Goal: Information Seeking & Learning: Learn about a topic

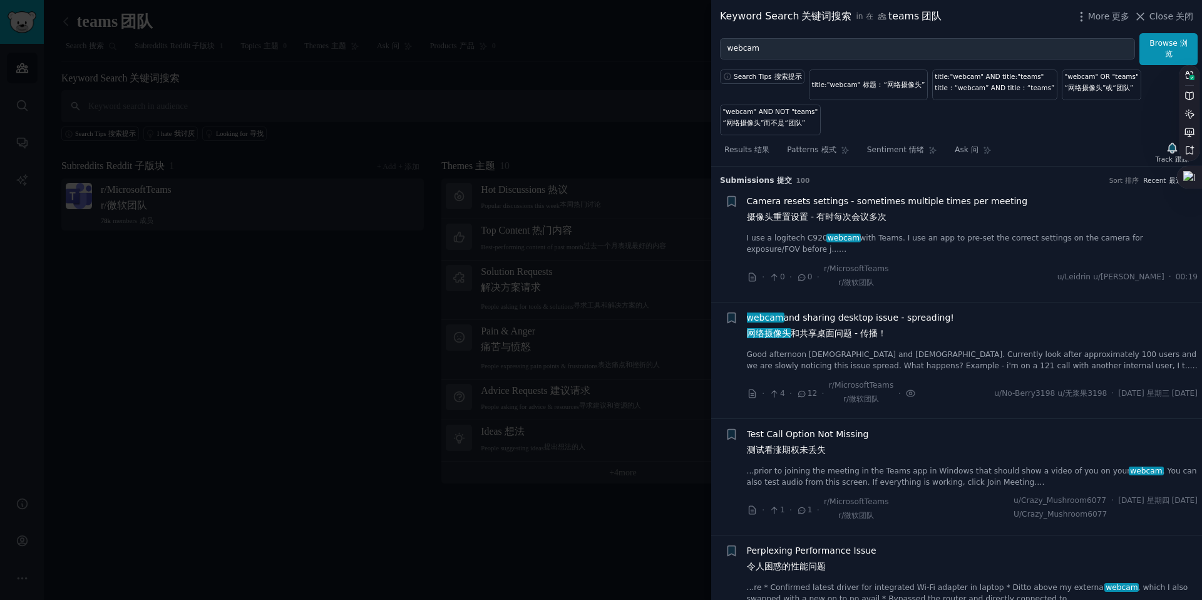
scroll to position [1028, 0]
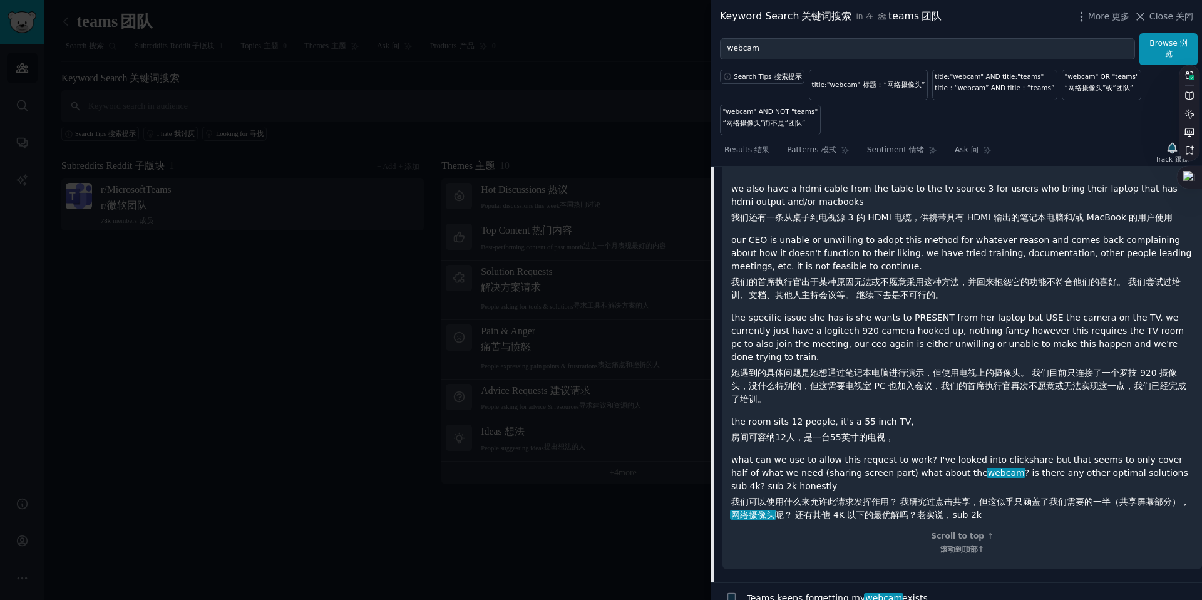
click at [577, 93] on div at bounding box center [601, 300] width 1202 height 600
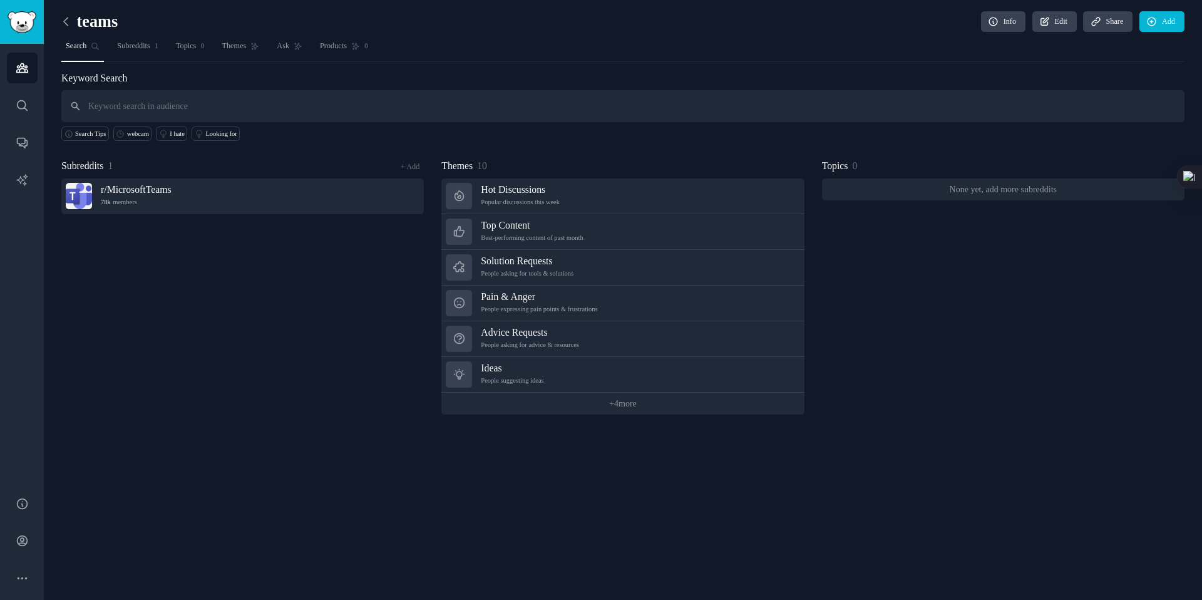
click at [67, 18] on icon at bounding box center [66, 22] width 4 height 8
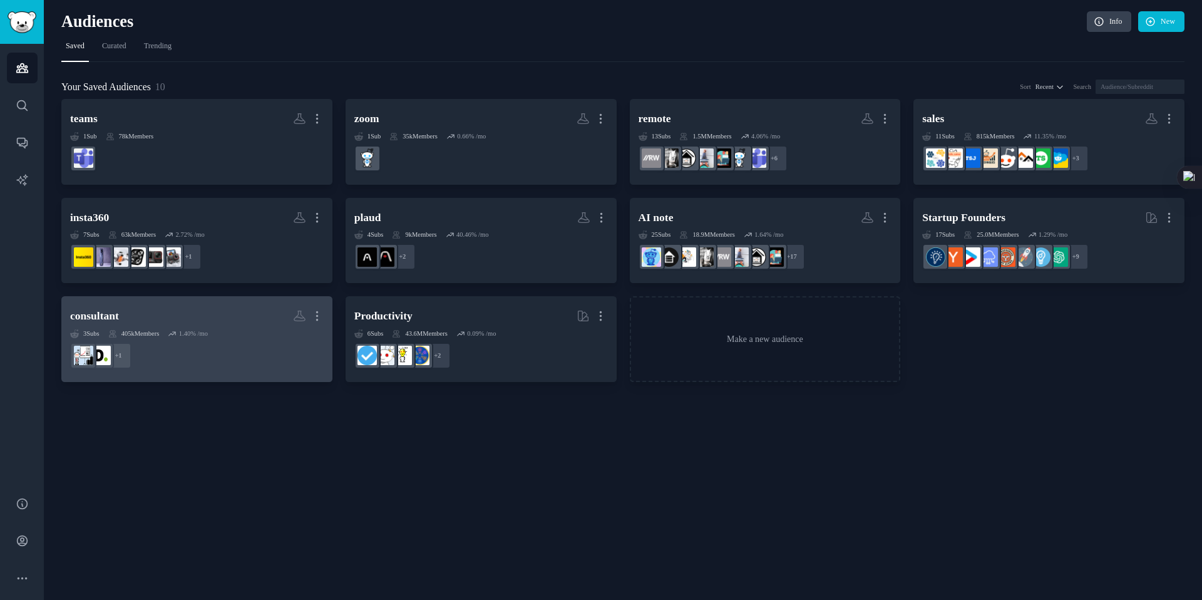
click at [141, 312] on h2 "consultant More" at bounding box center [196, 316] width 253 height 22
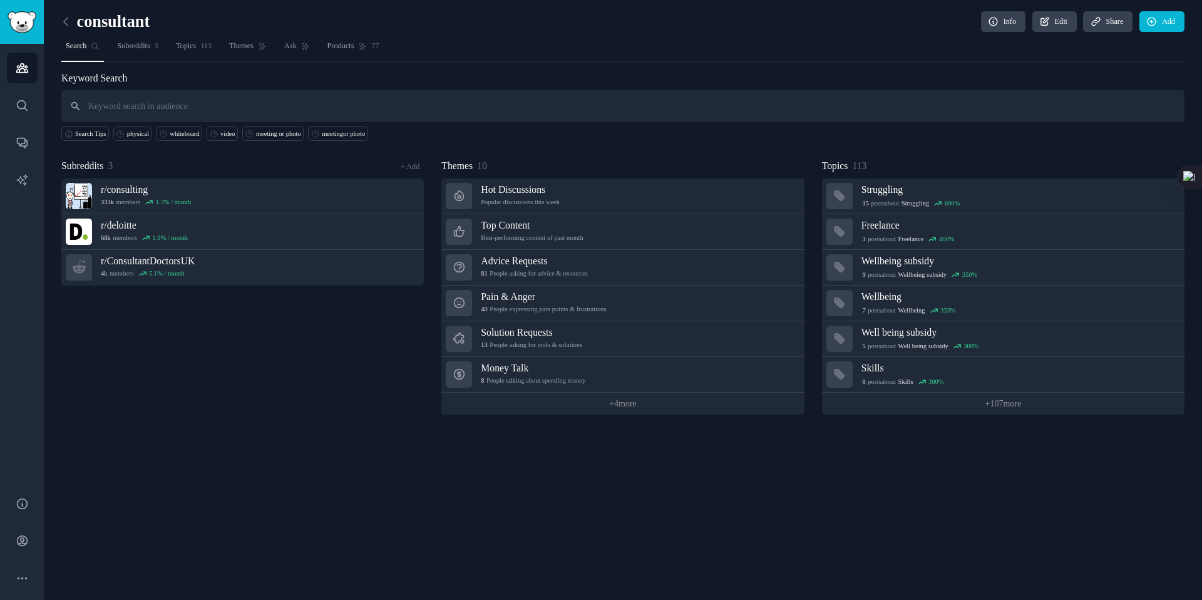
click at [232, 112] on input "text" at bounding box center [622, 106] width 1123 height 32
type input "w"
type input "webcam"
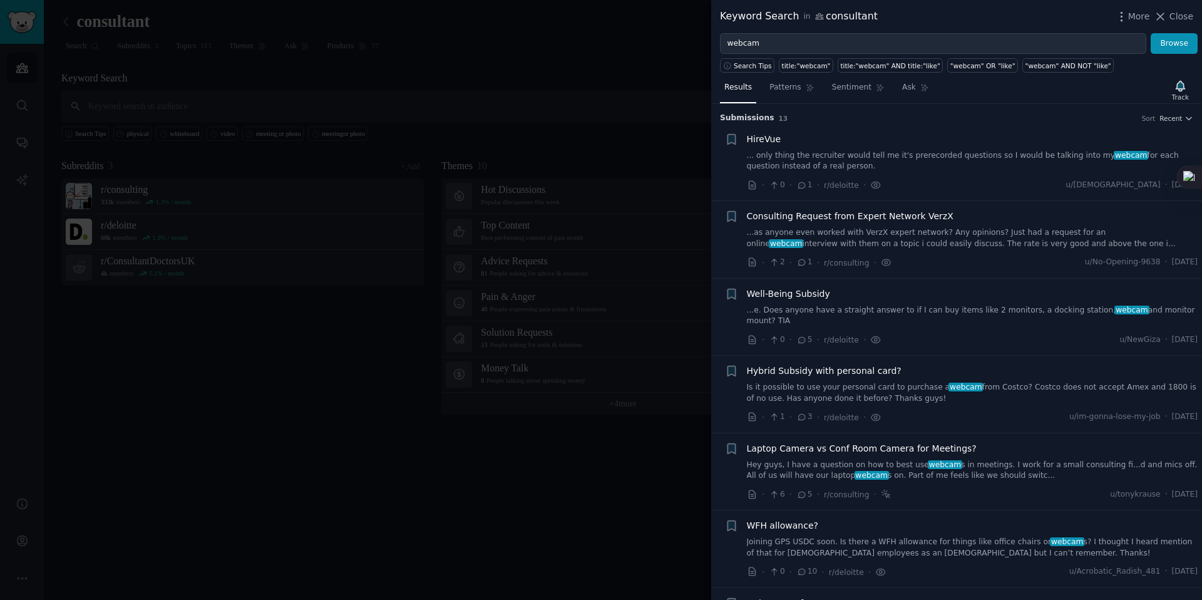
click at [840, 140] on div "HireVue" at bounding box center [972, 139] width 451 height 13
click at [825, 156] on link "... only thing the recruiter would tell me it's prerecorded questions so I woul…" at bounding box center [972, 161] width 451 height 22
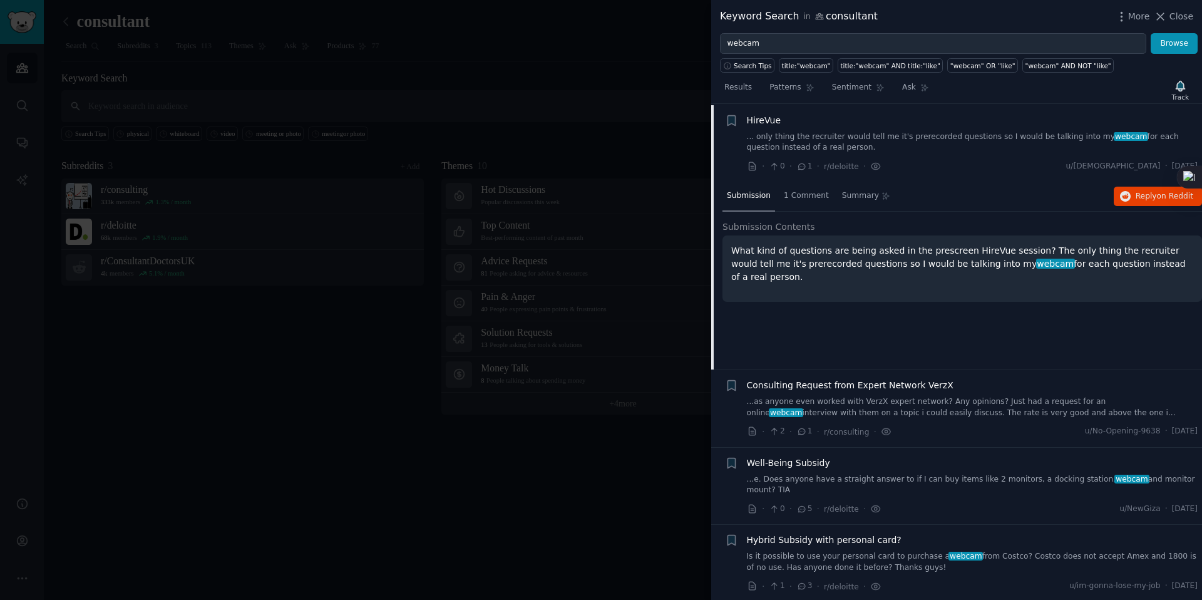
scroll to position [19, 0]
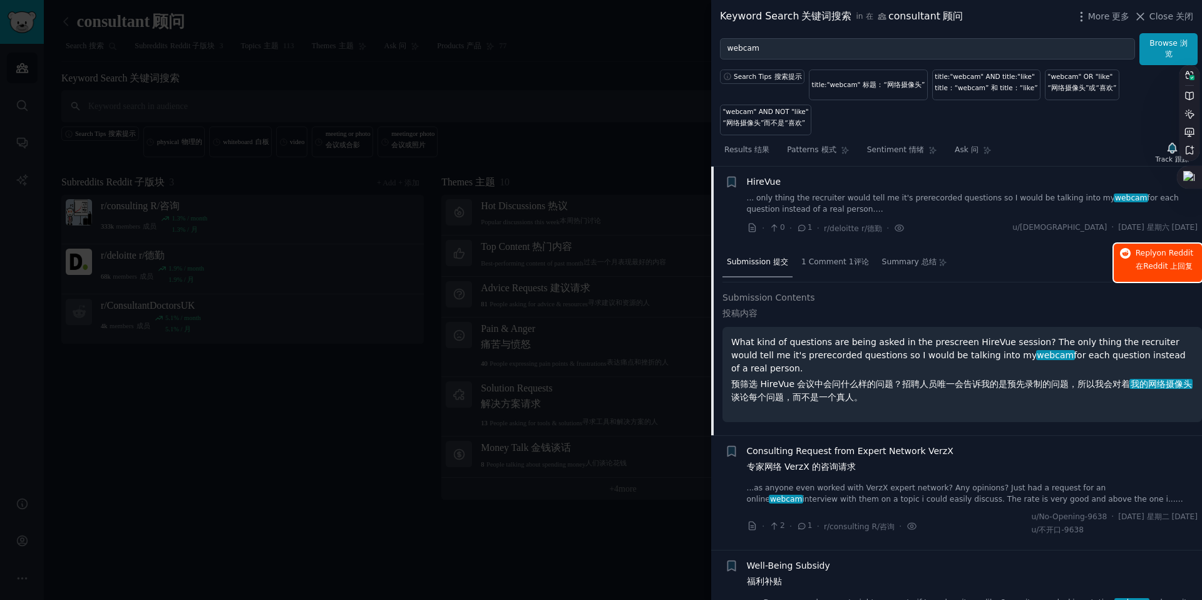
click at [1137, 254] on span "Reply on Reddit 在 Reddit 上 回复" at bounding box center [1164, 262] width 58 height 29
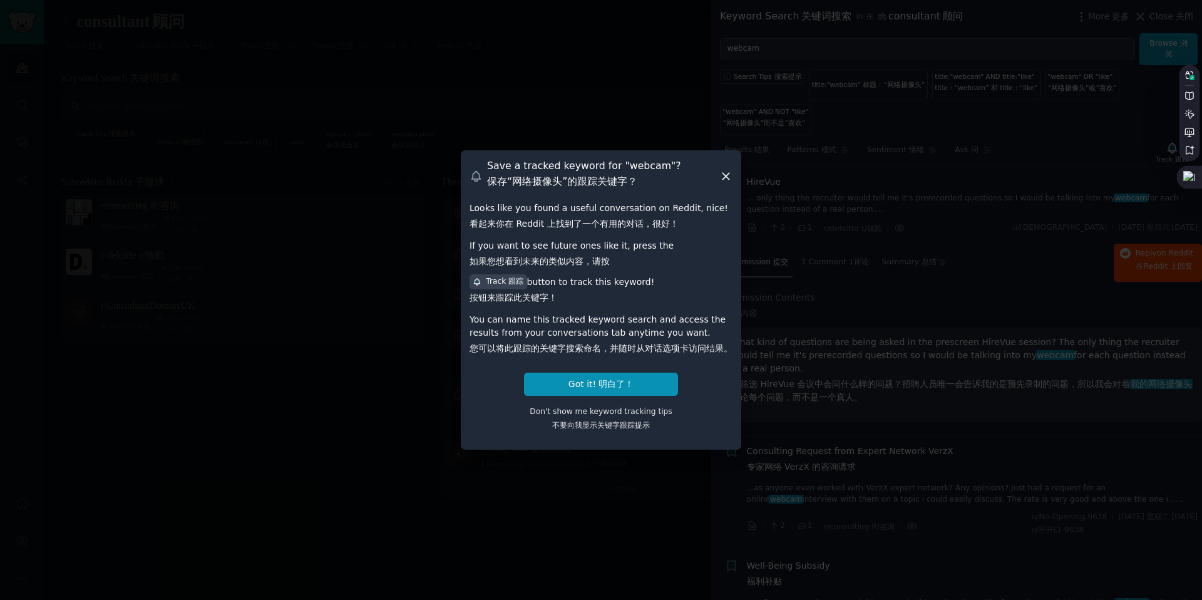
click at [727, 173] on icon at bounding box center [725, 176] width 13 height 13
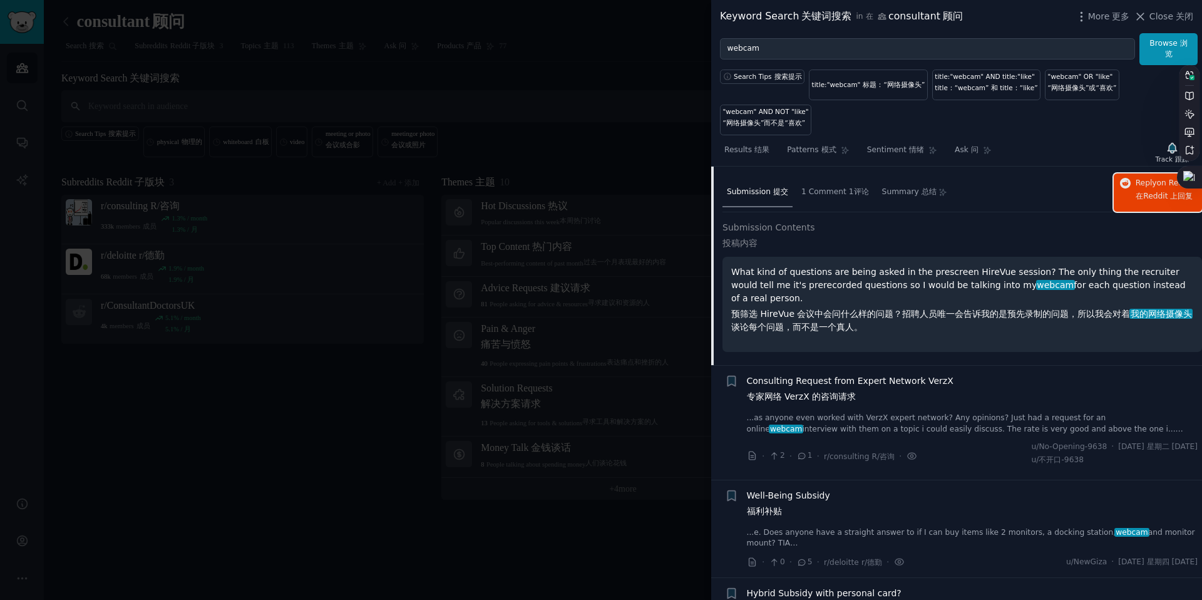
scroll to position [83, 0]
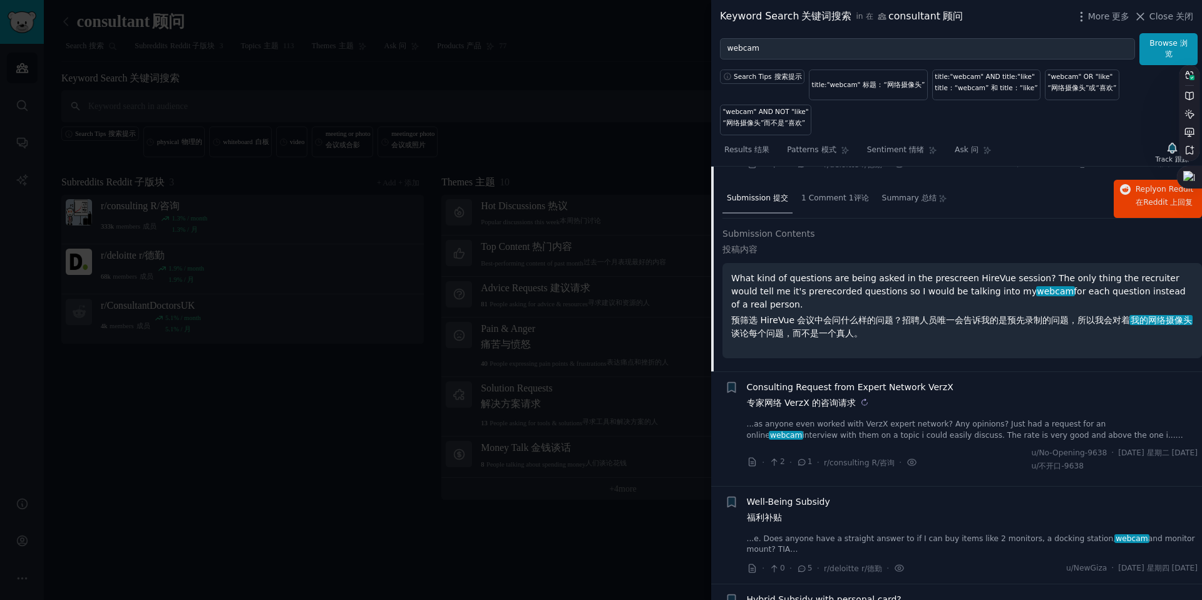
click at [919, 412] on div "Consulting Request from Expert Network VerzX 专家网络 VerzX 的咨询请求 ...as anyone even…" at bounding box center [972, 411] width 451 height 60
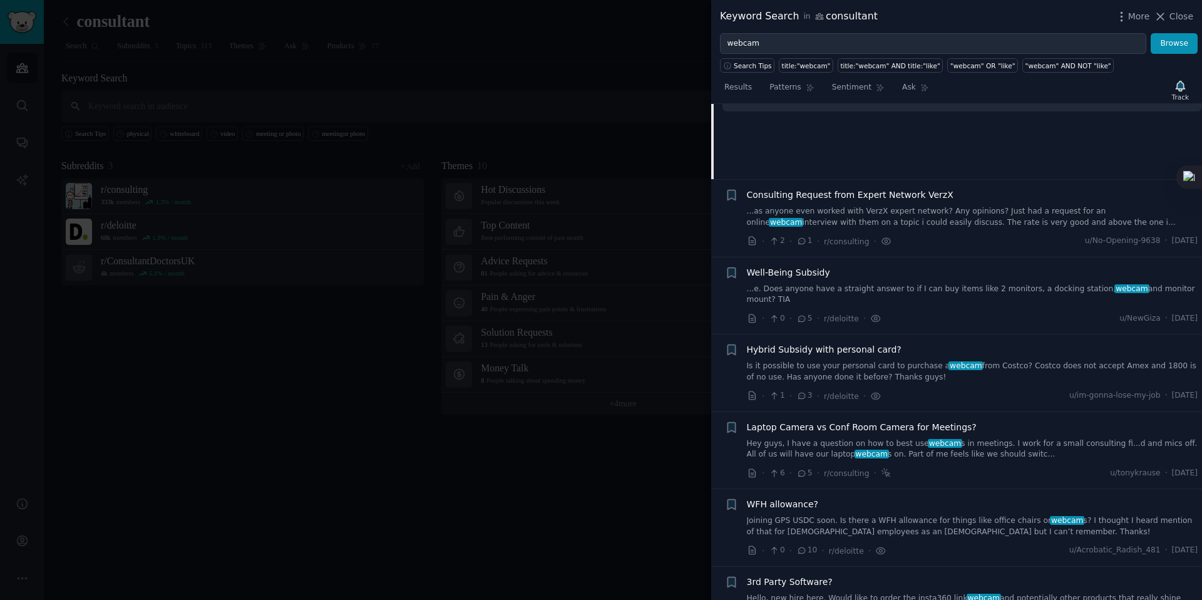
scroll to position [0, 0]
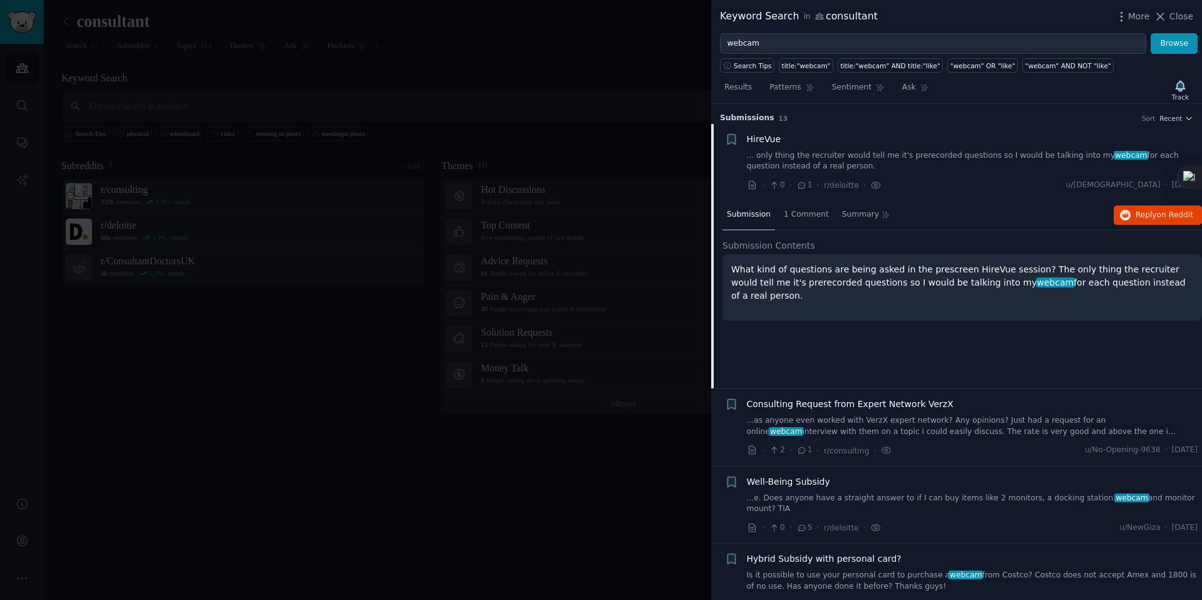
click at [1030, 123] on h3 "Submission s 13 Sort Recent" at bounding box center [956, 118] width 473 height 11
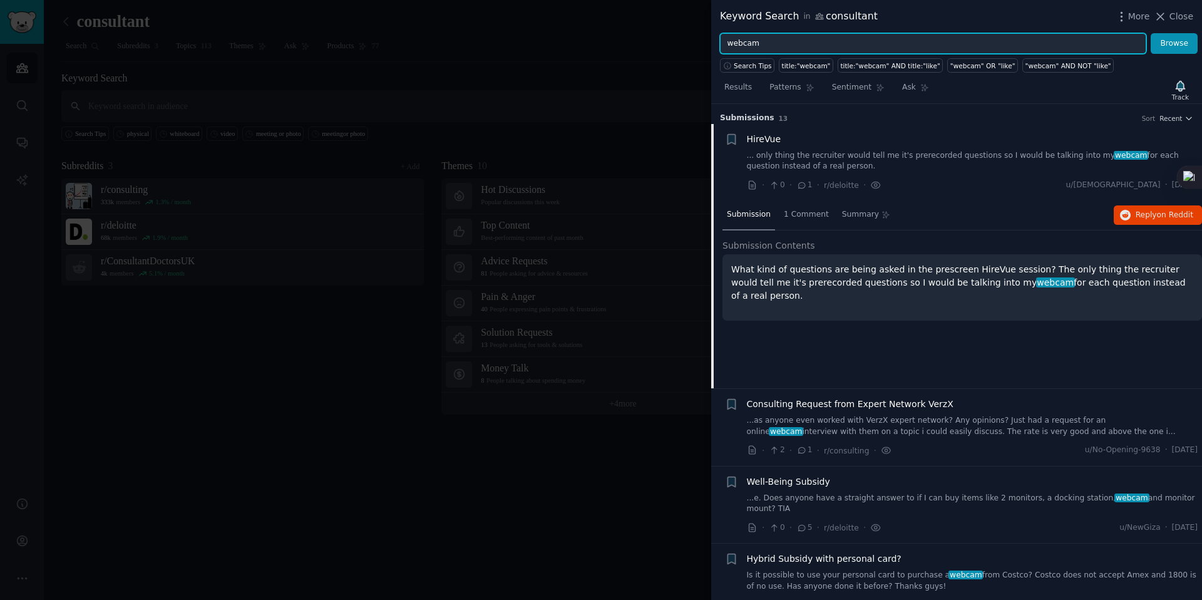
click at [930, 43] on input "webcam" at bounding box center [933, 43] width 426 height 21
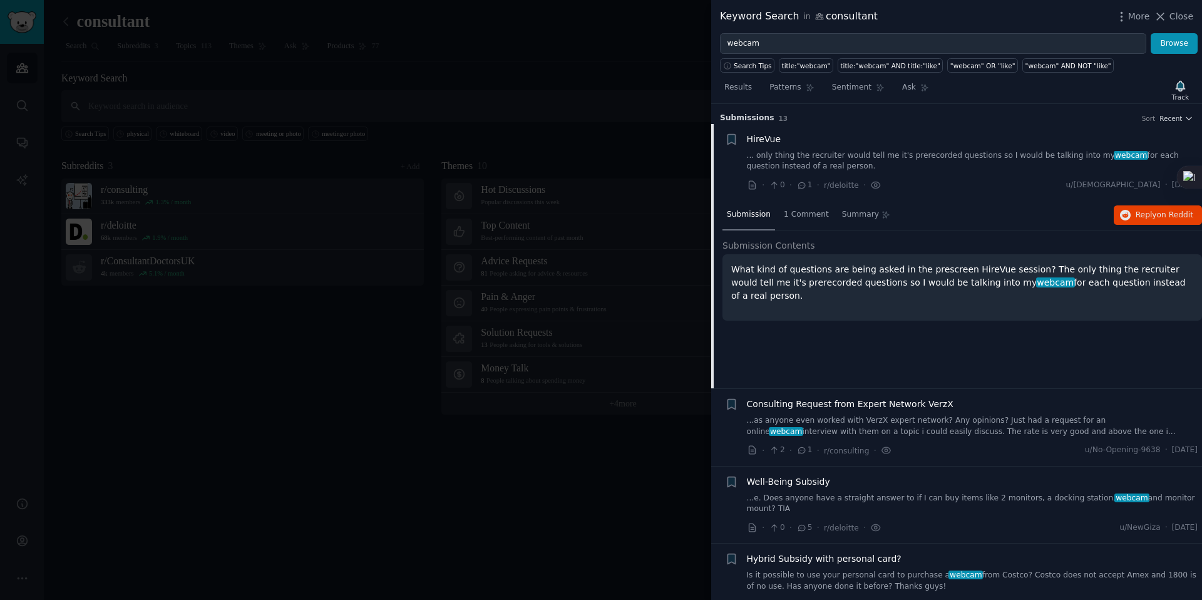
click at [1152, 121] on div "Sort Recent" at bounding box center [1167, 118] width 51 height 9
click at [1160, 119] on span "Recent" at bounding box center [1170, 118] width 23 height 9
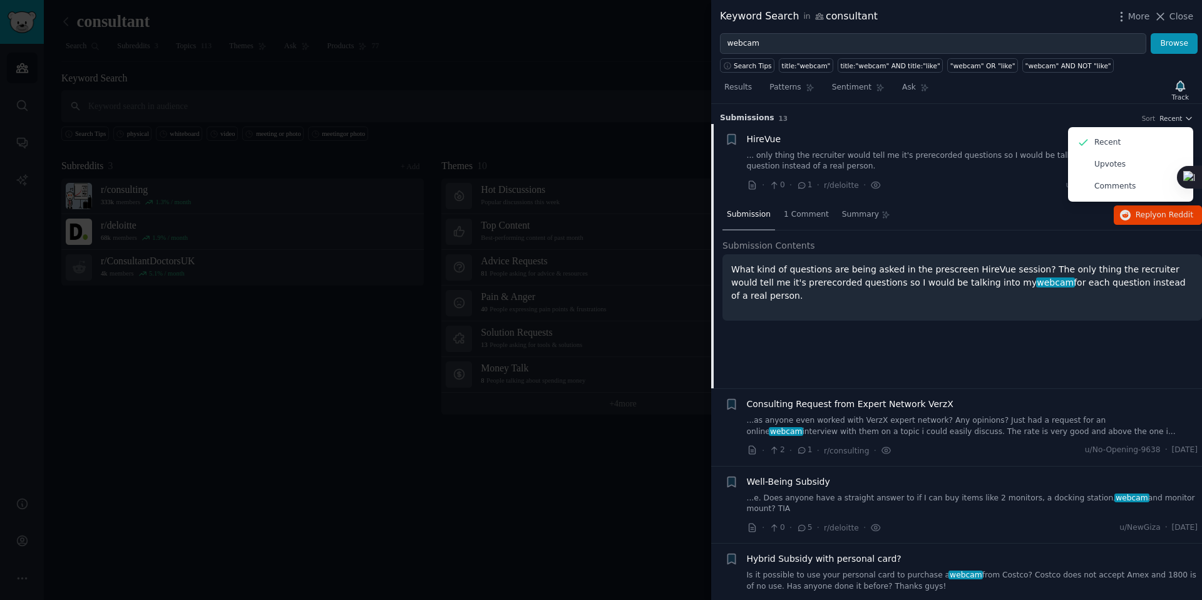
click at [951, 113] on h3 "Submission s 13 Sort Recent Recent Upvotes Comments" at bounding box center [956, 118] width 473 height 11
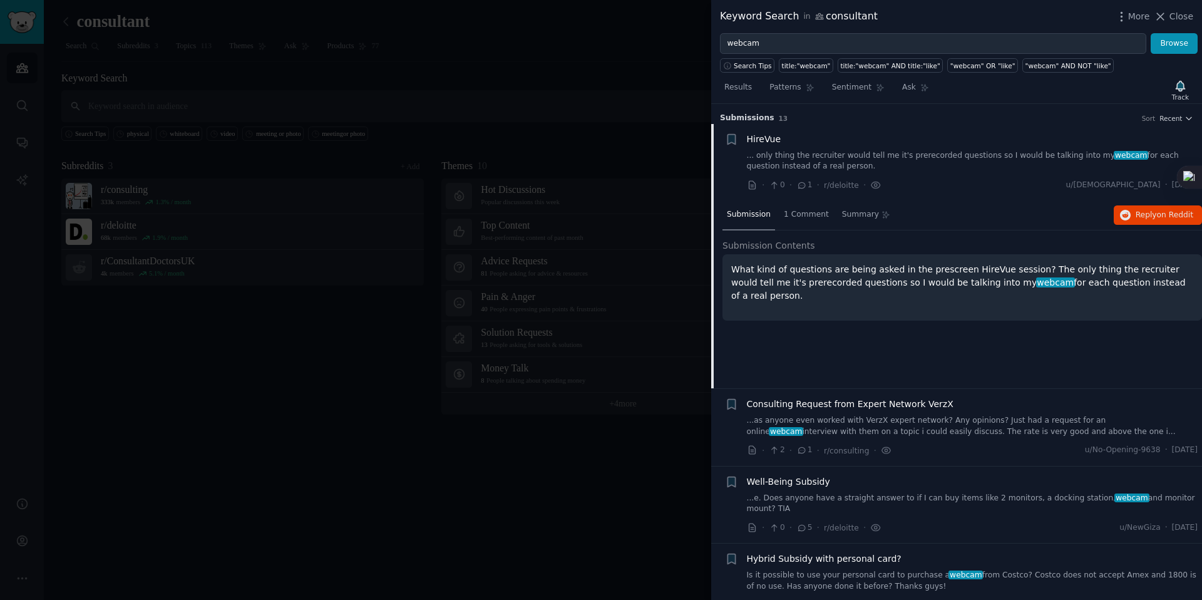
click at [906, 355] on div "Submission 1 Comment Summary Reply on Reddit Submission Contents What kind of q…" at bounding box center [961, 294] width 479 height 188
click at [891, 156] on link "... only thing the recruiter would tell me it's prerecorded questions so I woul…" at bounding box center [972, 161] width 451 height 22
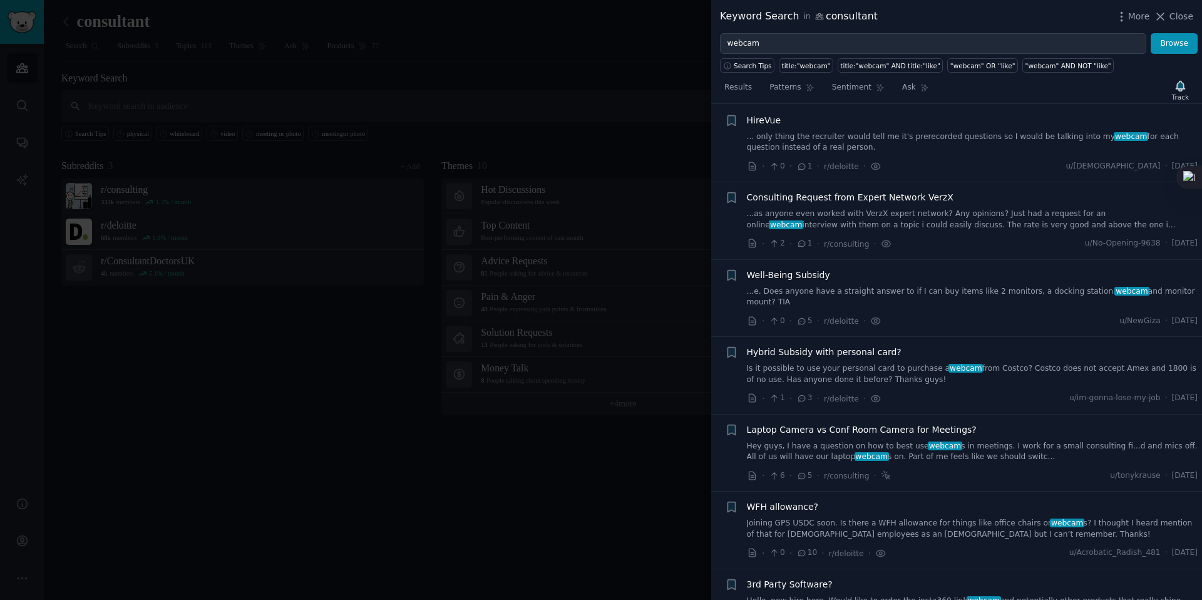
scroll to position [19, 0]
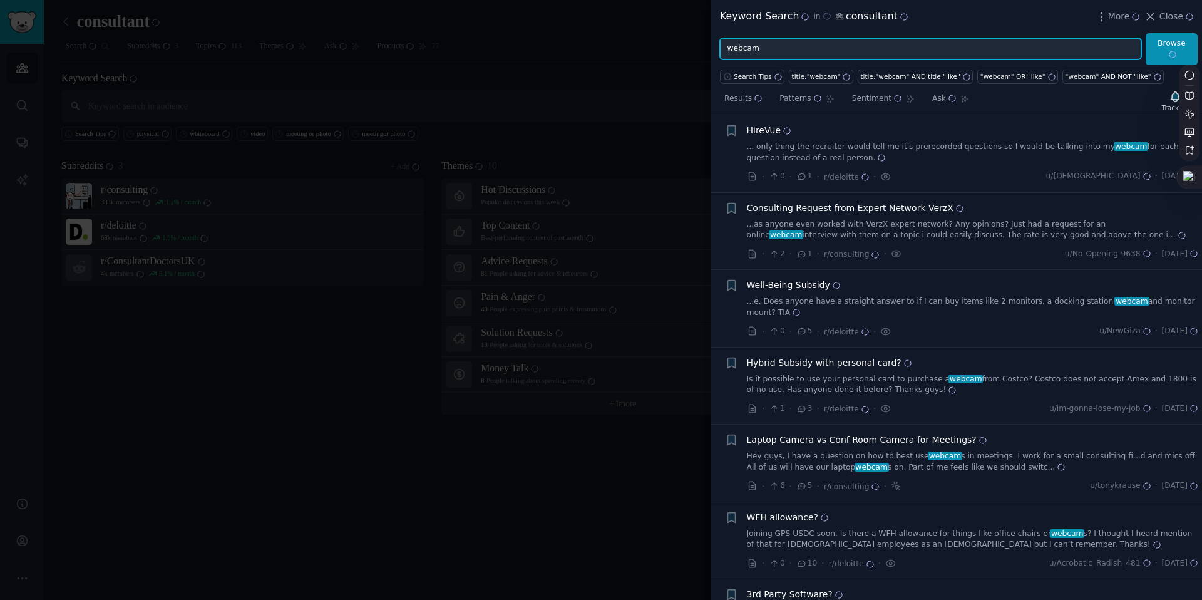
click at [814, 49] on input "webcam" at bounding box center [930, 48] width 421 height 21
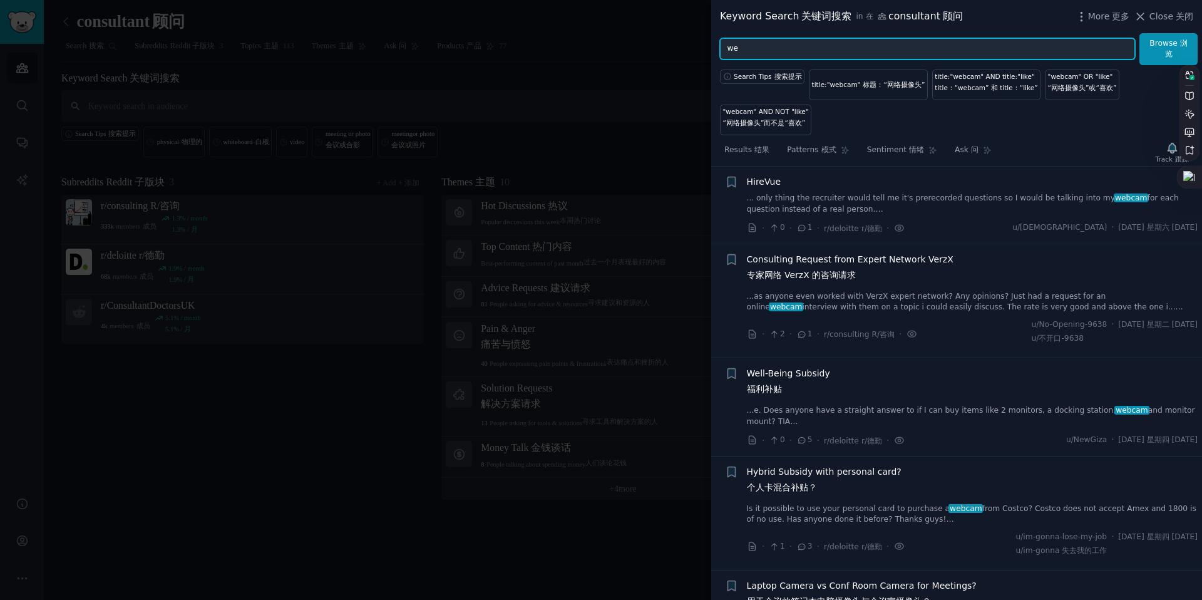
type input "w"
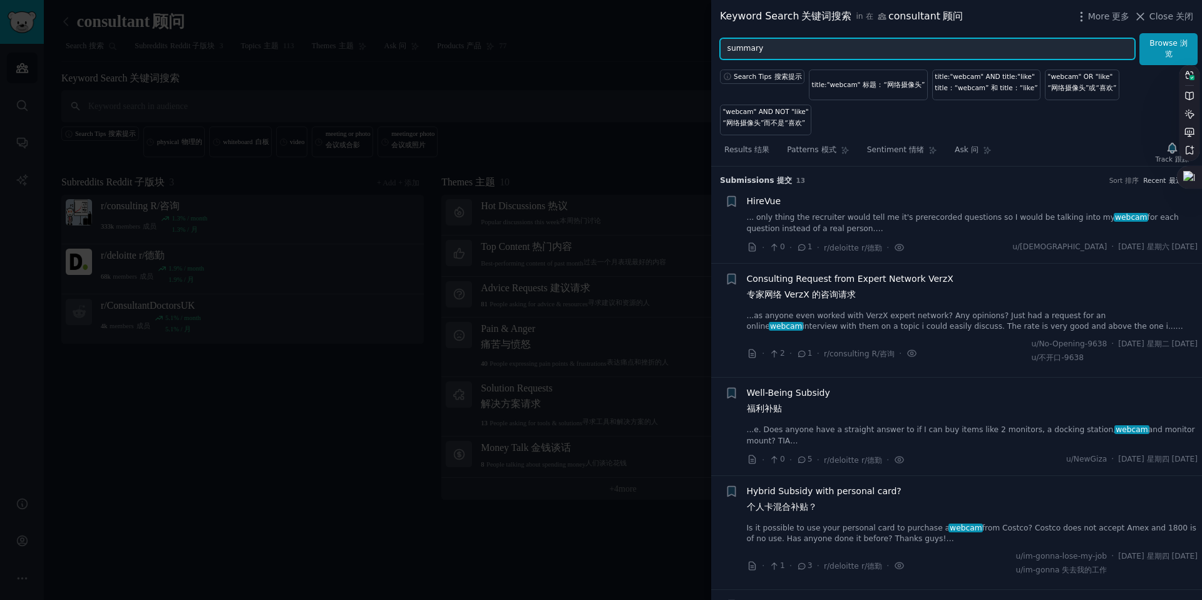
click at [1139, 33] on button "Browse 浏览" at bounding box center [1168, 49] width 58 height 32
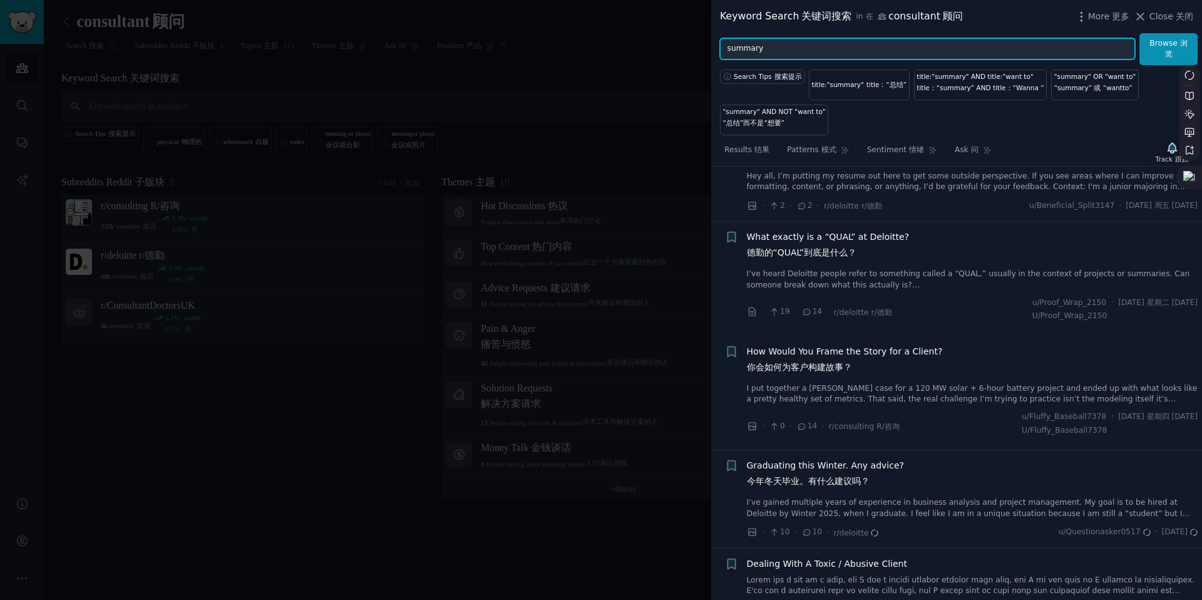
scroll to position [408, 0]
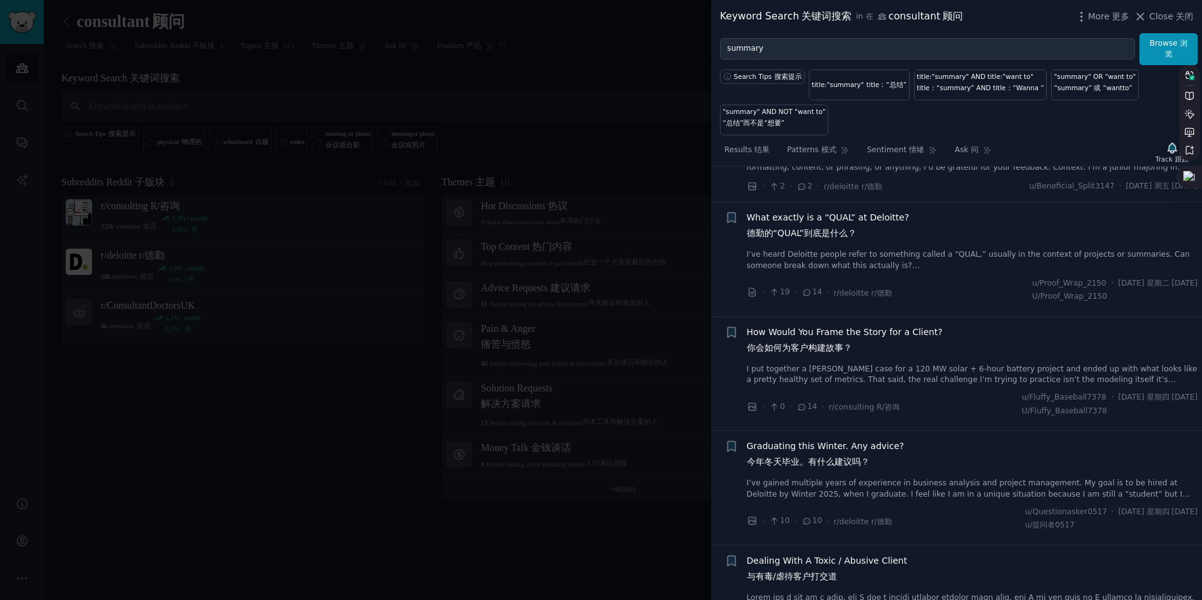
click at [820, 339] on span "How Would You Frame the Story for a Client? 你会如何为客户构建故事？" at bounding box center [845, 342] width 196 height 34
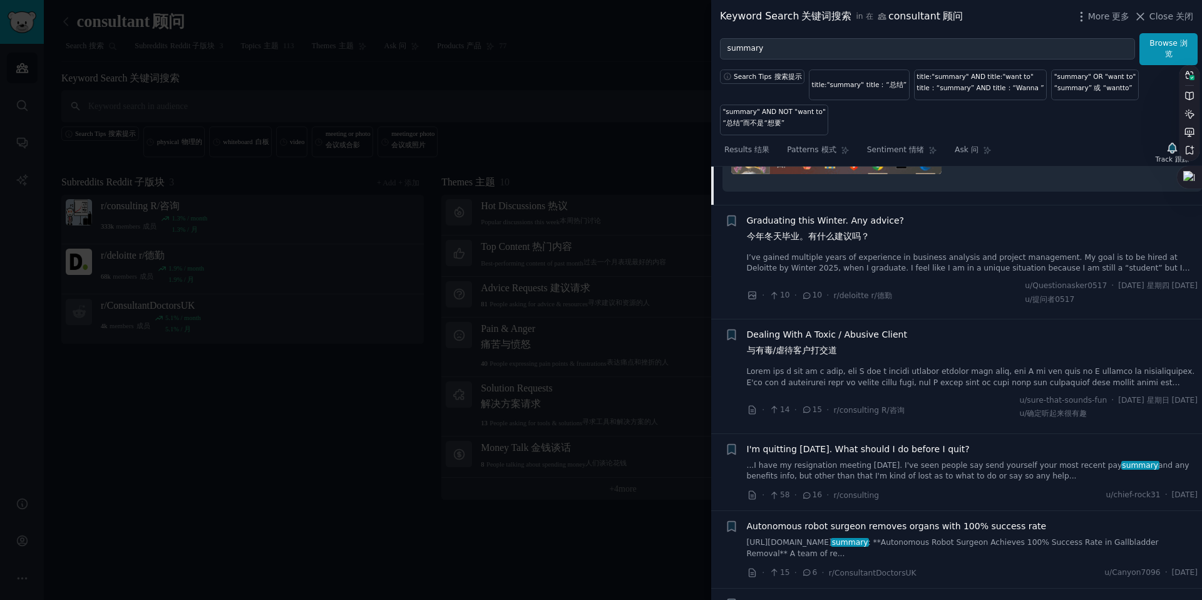
scroll to position [1359, 0]
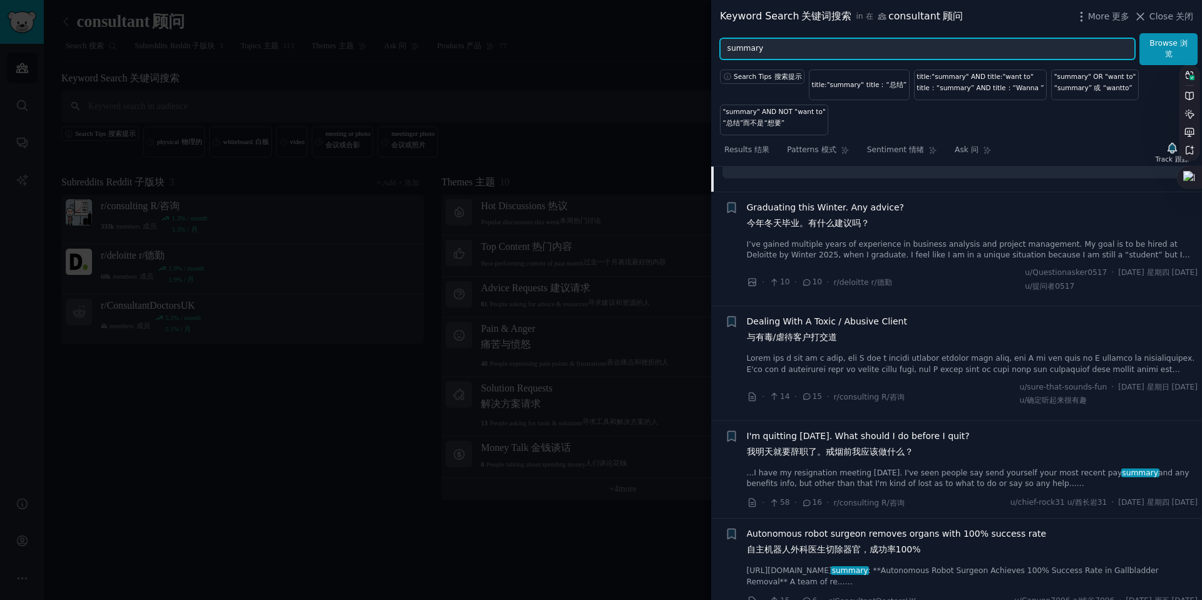
click at [730, 46] on input "summary" at bounding box center [927, 48] width 415 height 21
click at [728, 48] on input "summary" at bounding box center [927, 48] width 415 height 21
click at [1139, 33] on button "Browse 浏览" at bounding box center [1168, 49] width 58 height 32
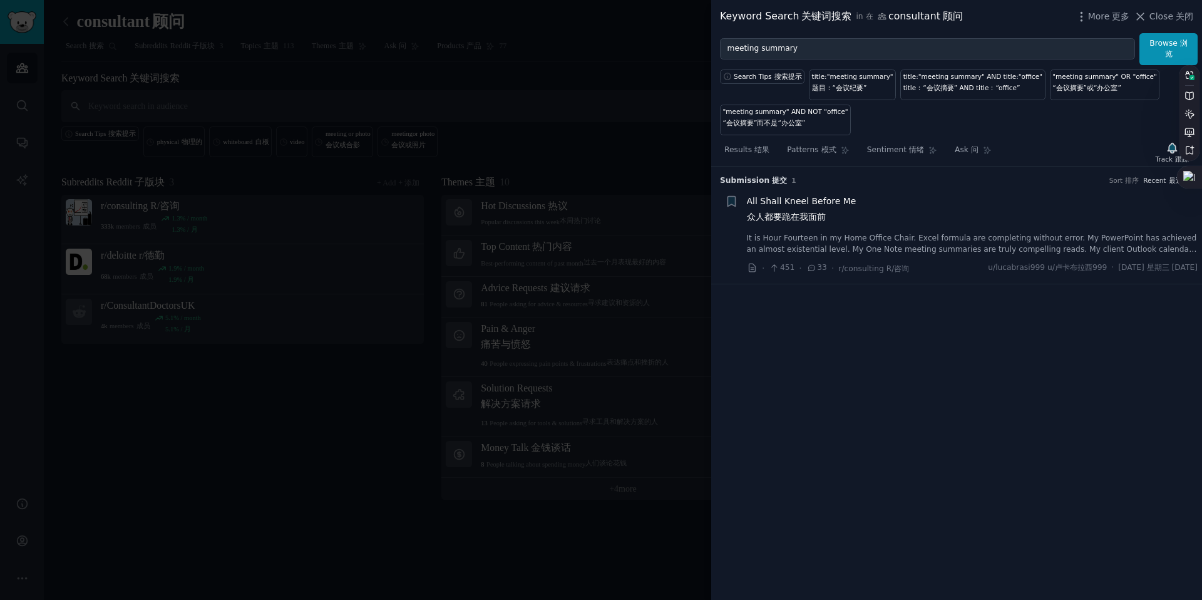
click at [903, 238] on link "It is Hour Fourteen in my Home Office Chair. Excel formula are completing witho…" at bounding box center [972, 244] width 451 height 22
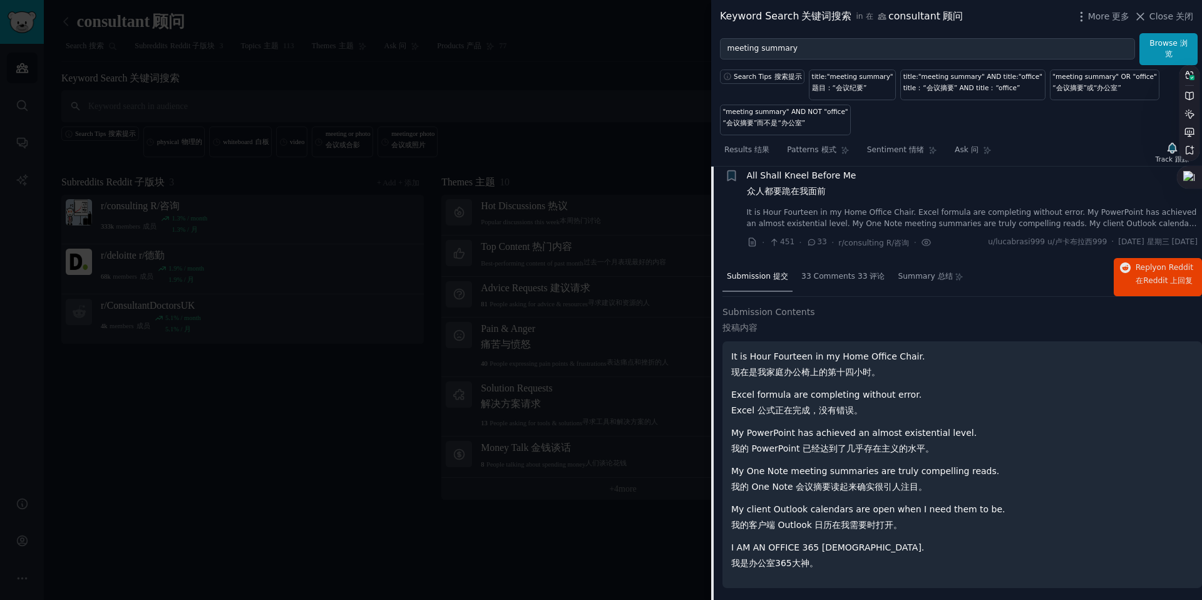
scroll to position [28, 0]
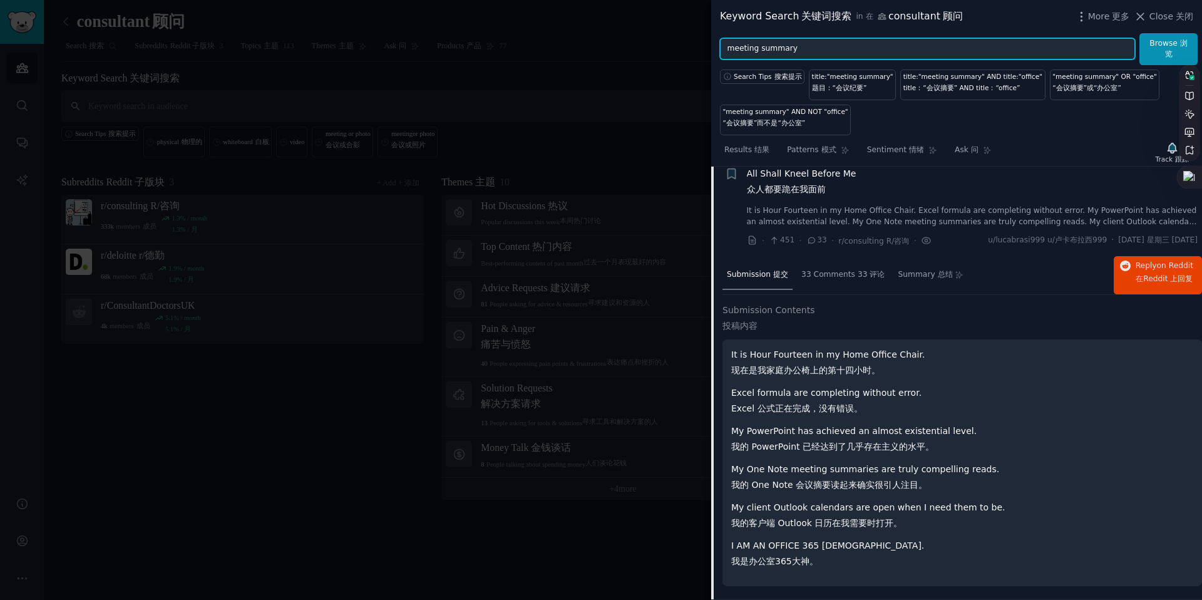
click at [795, 46] on input "meeting summary" at bounding box center [927, 48] width 415 height 21
type input "meeting"
click at [1139, 33] on button "Browse 浏览" at bounding box center [1168, 49] width 58 height 32
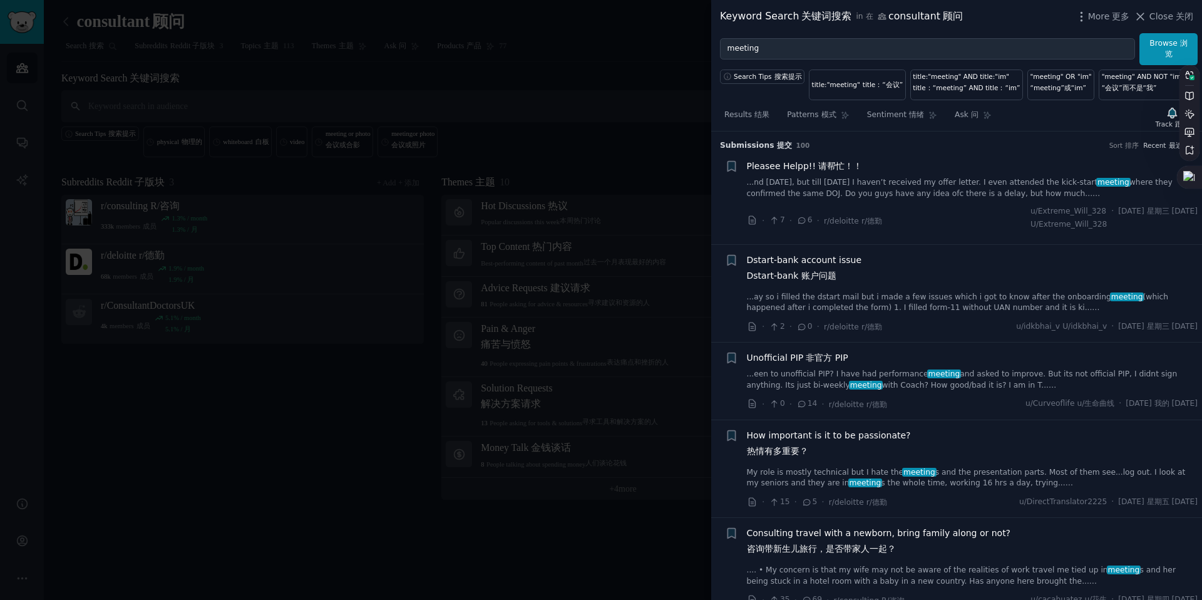
click at [856, 183] on link "...nd [DATE], but till [DATE] I haven’t received my offer letter. I even attend…" at bounding box center [972, 188] width 451 height 22
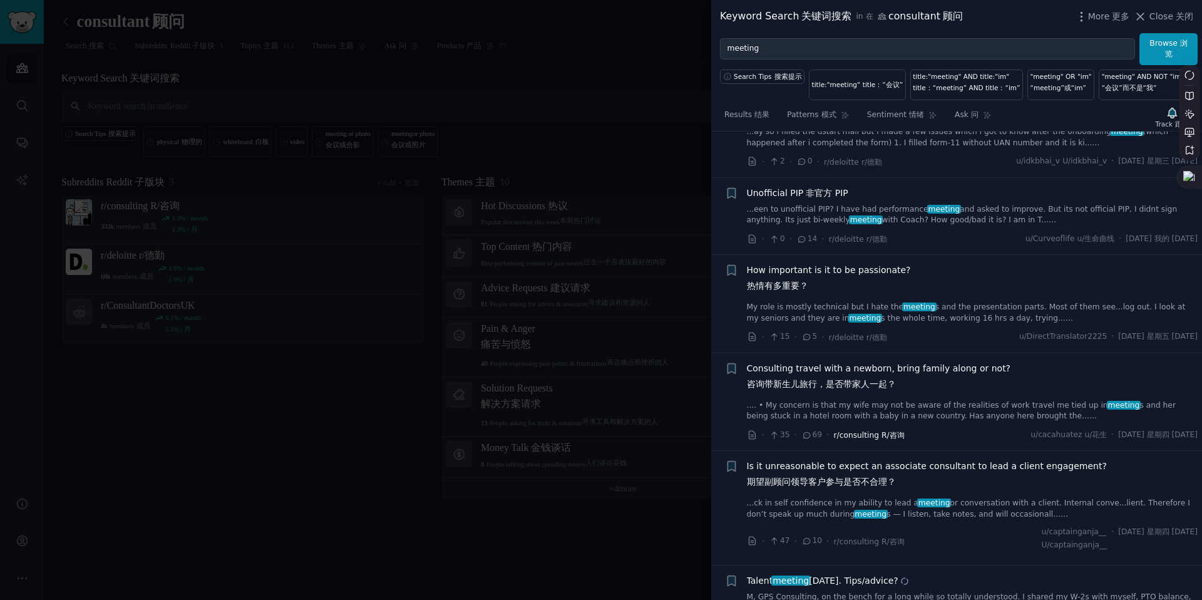
scroll to position [389, 0]
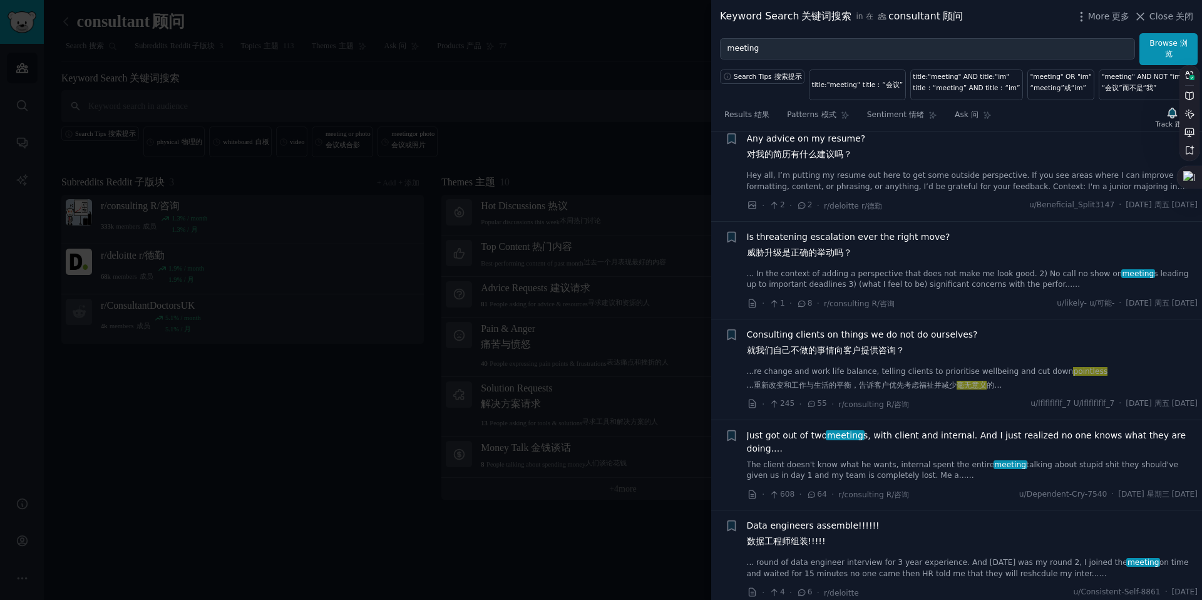
scroll to position [1185, 0]
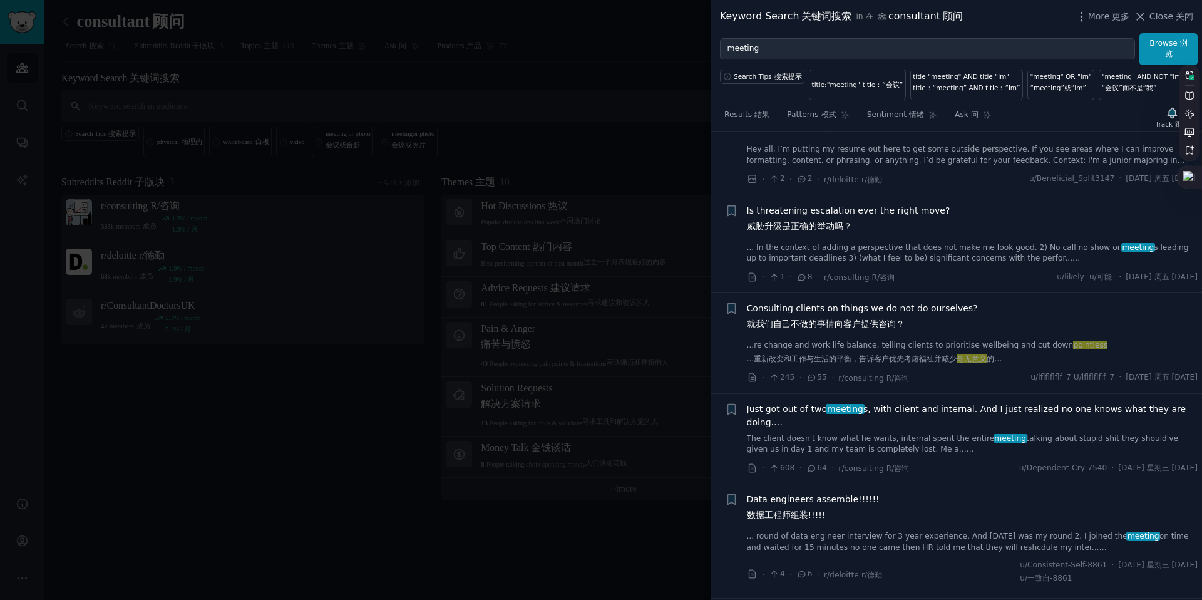
click at [798, 414] on span "Just got out of two meeting s, with client and internal. And I just realized no…" at bounding box center [972, 415] width 451 height 26
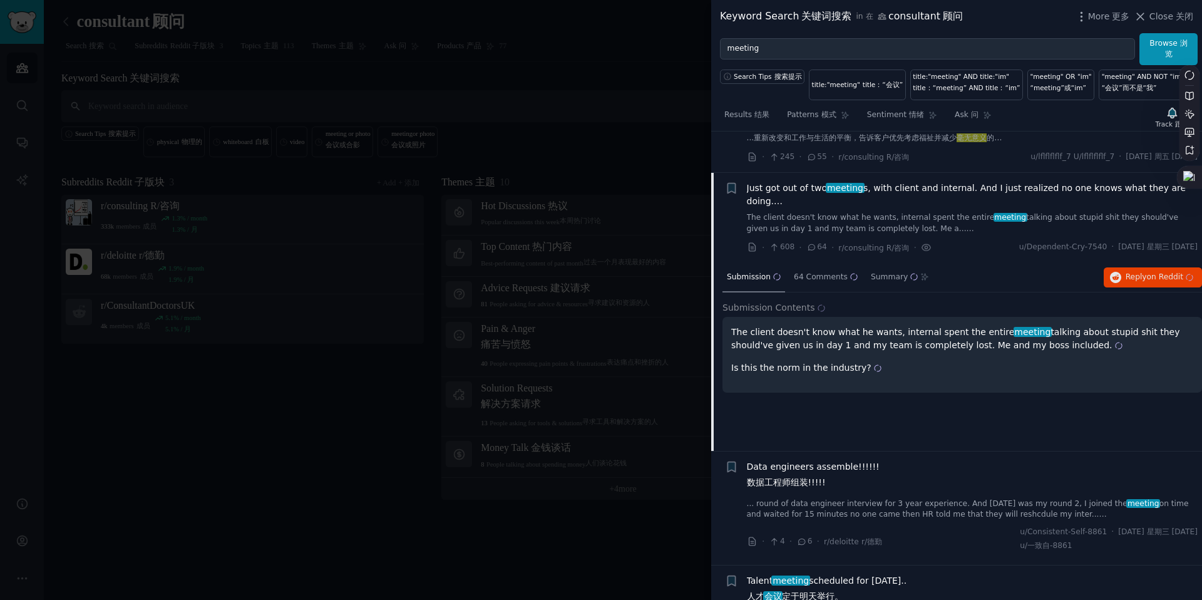
scroll to position [1229, 0]
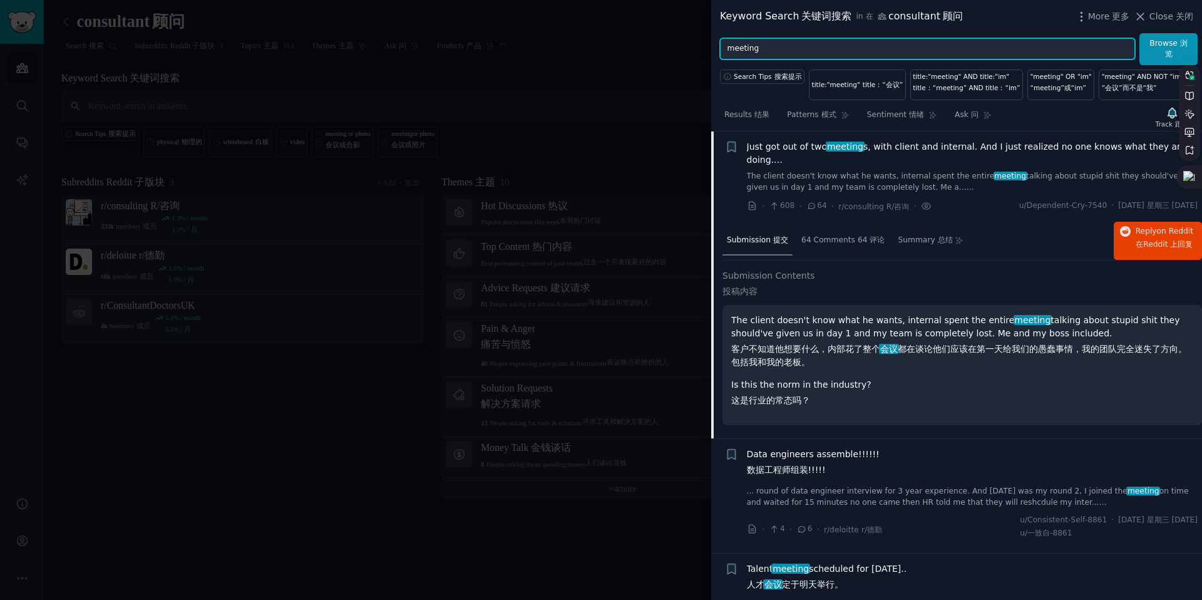
drag, startPoint x: 798, startPoint y: 48, endPoint x: 730, endPoint y: 46, distance: 68.2
click at [730, 46] on input "meeting" at bounding box center [927, 48] width 415 height 21
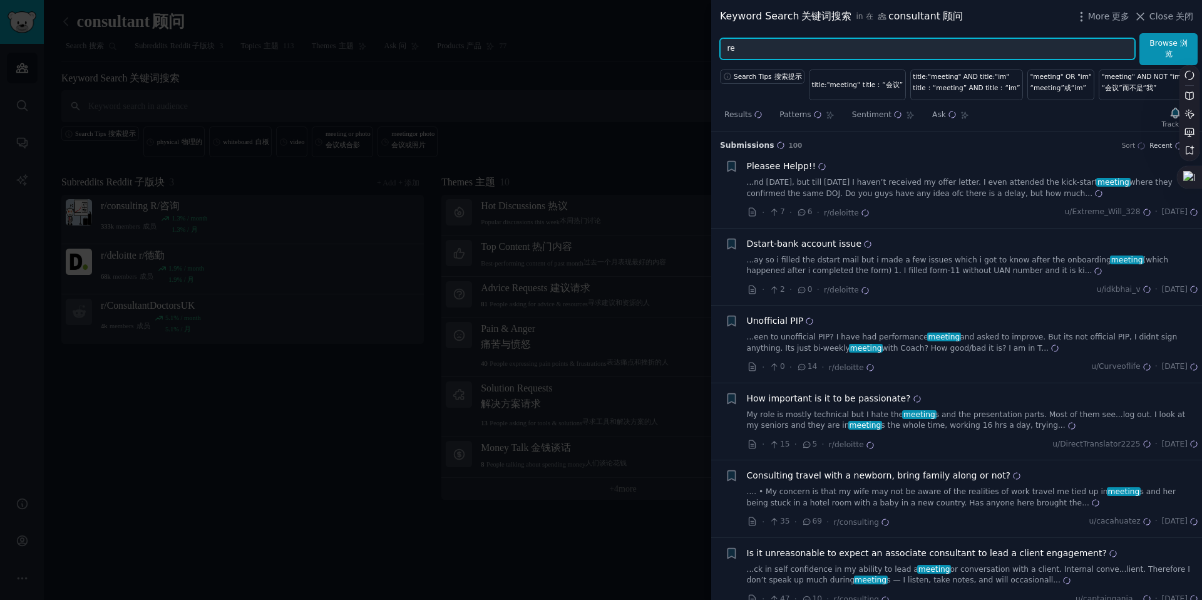
type input "r"
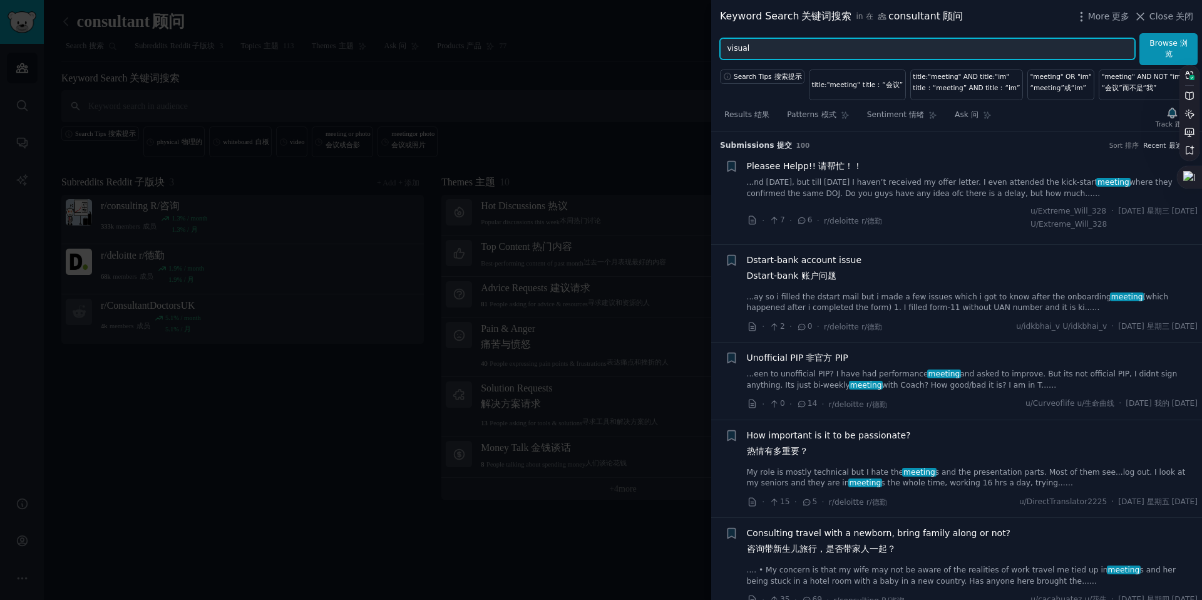
type input "visual"
click at [1139, 33] on button "Browse 浏览" at bounding box center [1168, 49] width 58 height 32
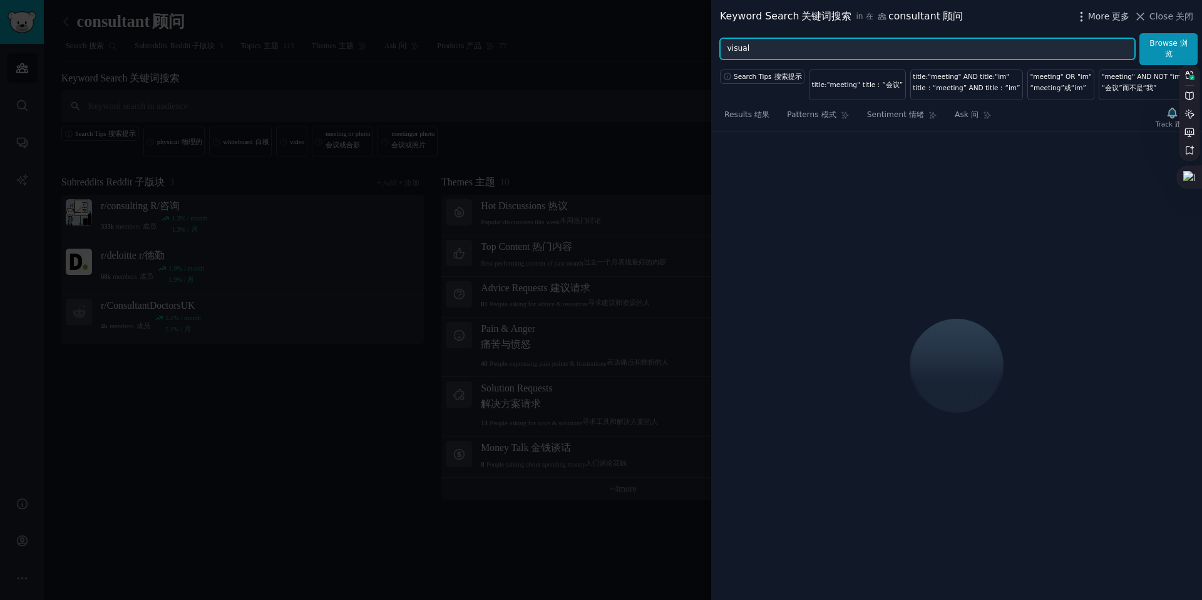
click at [1093, 18] on span "More 更多" at bounding box center [1109, 16] width 42 height 13
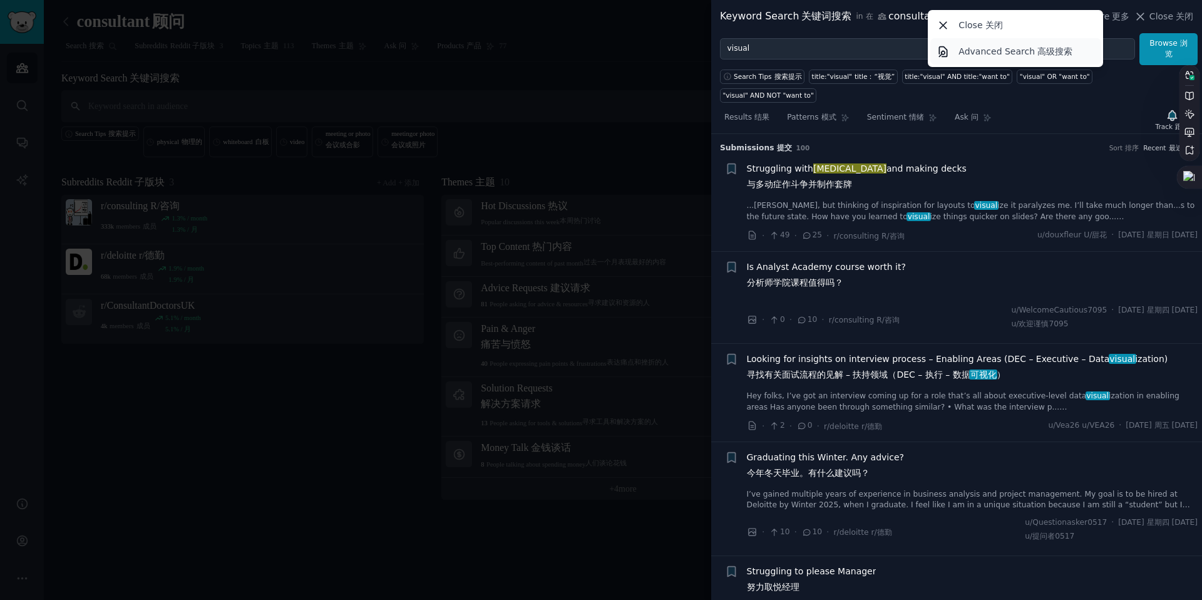
click at [1019, 48] on p "Advanced Search 高级搜索" at bounding box center [1015, 51] width 114 height 13
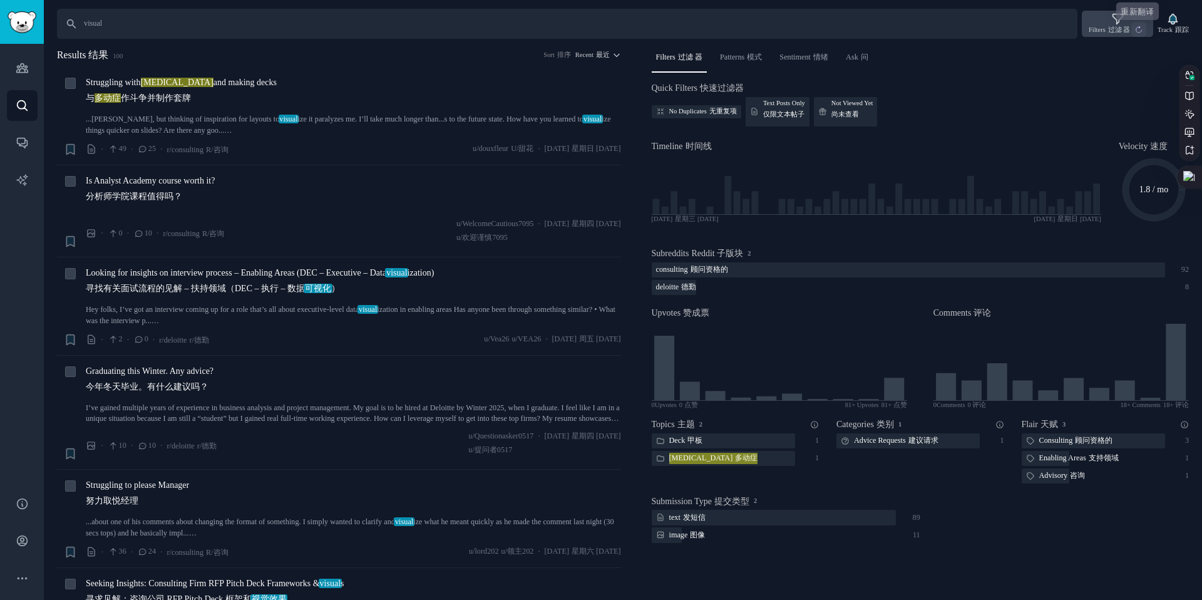
click at [1131, 24] on button at bounding box center [1138, 29] width 15 height 15
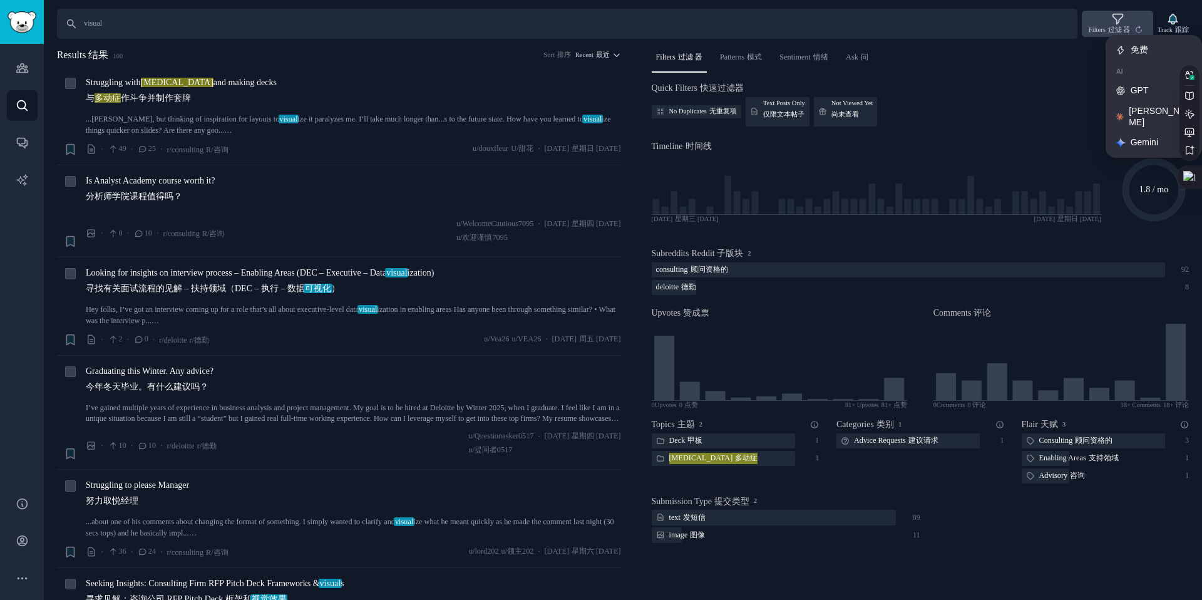
click at [1123, 27] on sider-trans-text "过滤 器" at bounding box center [1119, 29] width 23 height 7
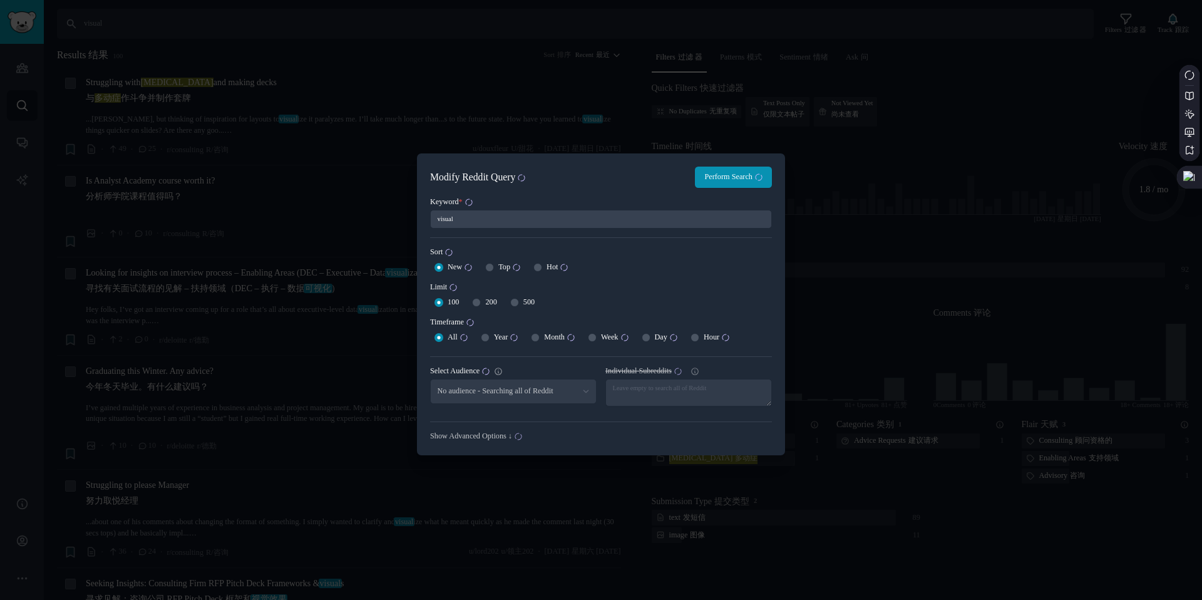
select select "e19950a98a"
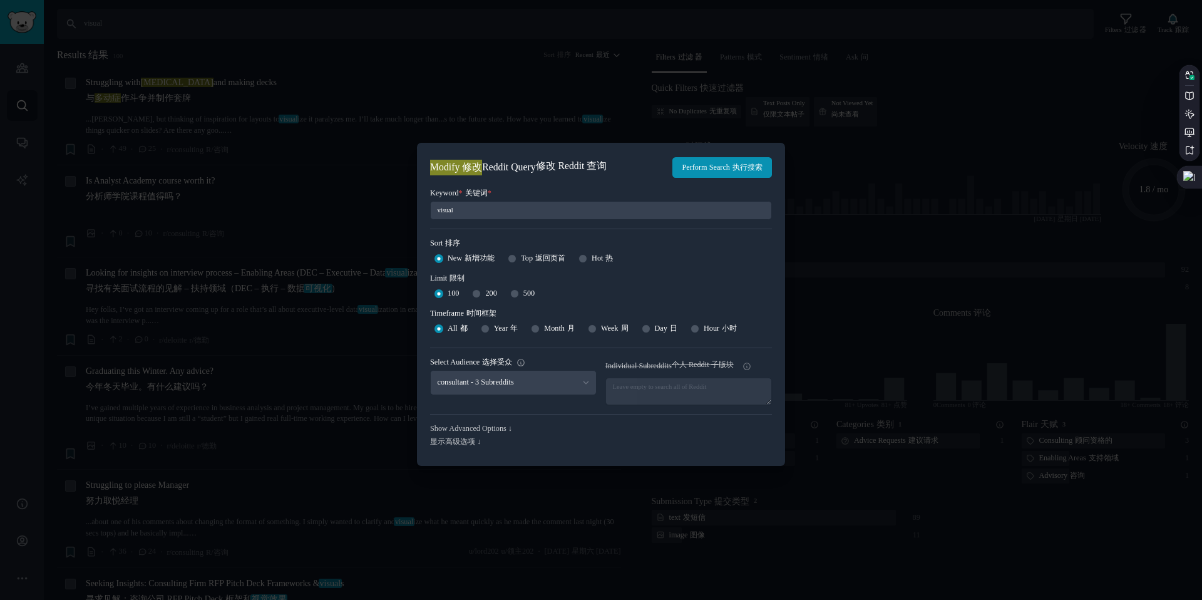
click at [512, 299] on div "500" at bounding box center [522, 294] width 24 height 20
click at [514, 295] on input "500" at bounding box center [514, 293] width 9 height 9
radio input "true"
click at [675, 168] on button "Perform Search 执行搜索" at bounding box center [722, 167] width 100 height 21
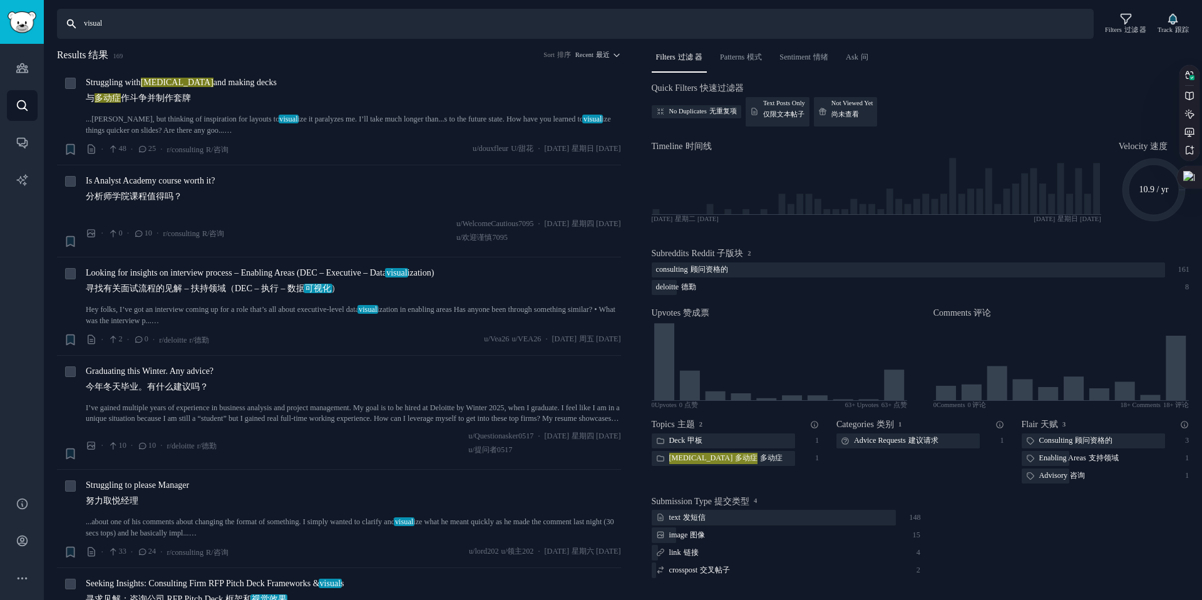
drag, startPoint x: 203, startPoint y: 27, endPoint x: 39, endPoint y: 24, distance: 164.0
click at [39, 24] on div "Audiences 观众 Search 搜索 Conversations 对话 AI Reports 人工智能报告 Help 帮助 Account 帐户 Mo…" at bounding box center [601, 300] width 1202 height 600
type input "record"
